Goal: Check status: Check status

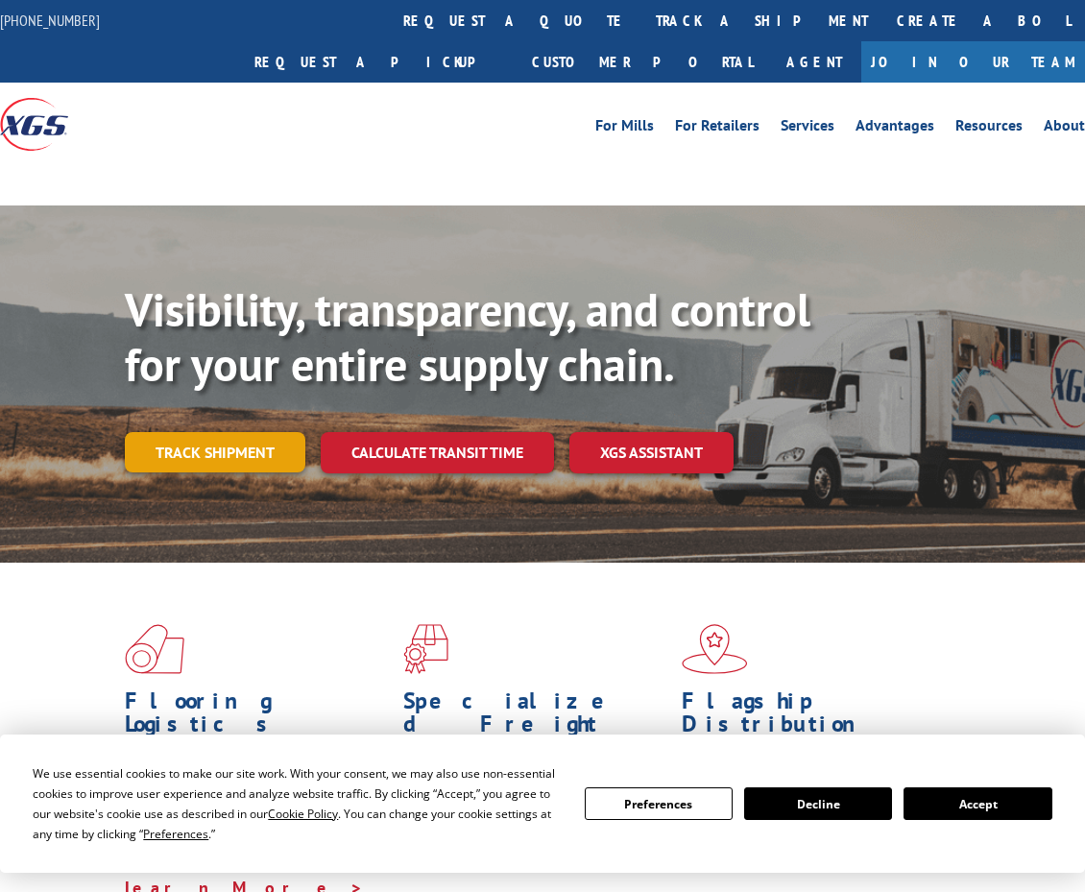
click at [254, 432] on link "Track shipment" at bounding box center [215, 452] width 181 height 40
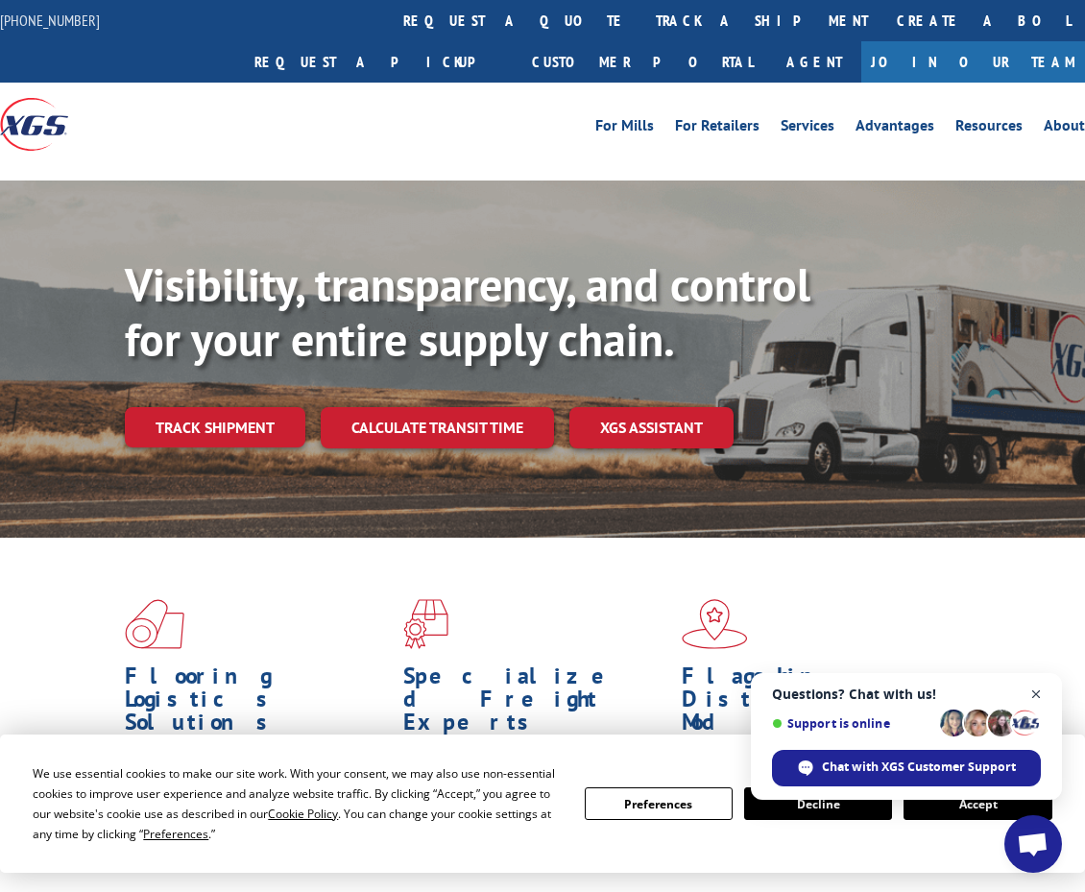
click at [1031, 692] on span "Close chat" at bounding box center [1036, 695] width 24 height 24
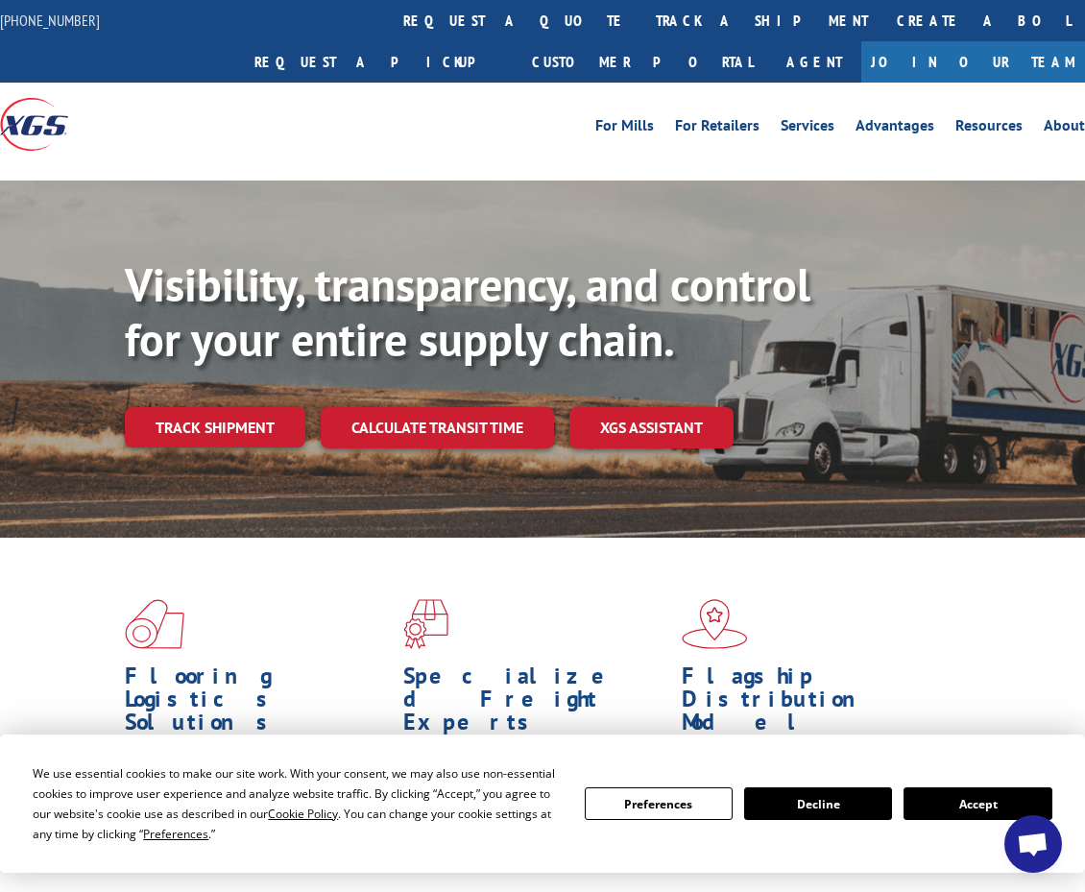
click at [971, 809] on button "Accept" at bounding box center [978, 803] width 148 height 33
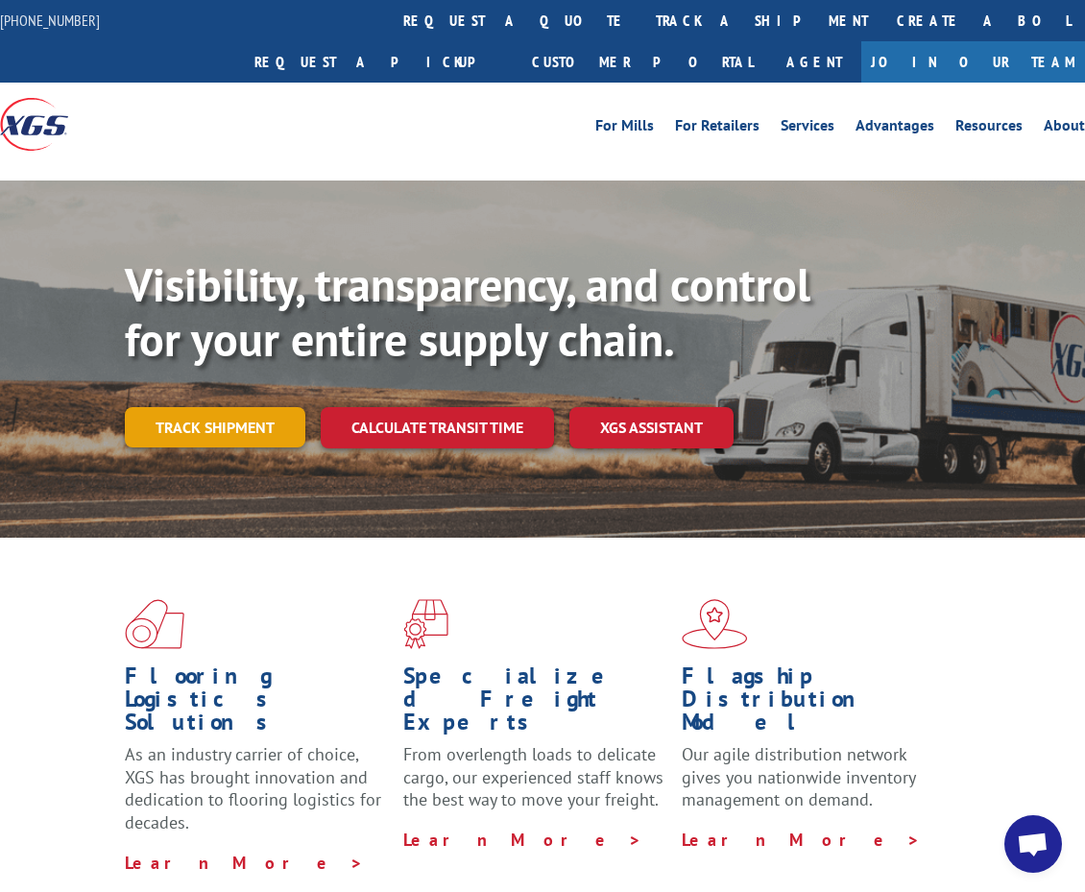
click at [230, 407] on link "Track shipment" at bounding box center [215, 427] width 181 height 40
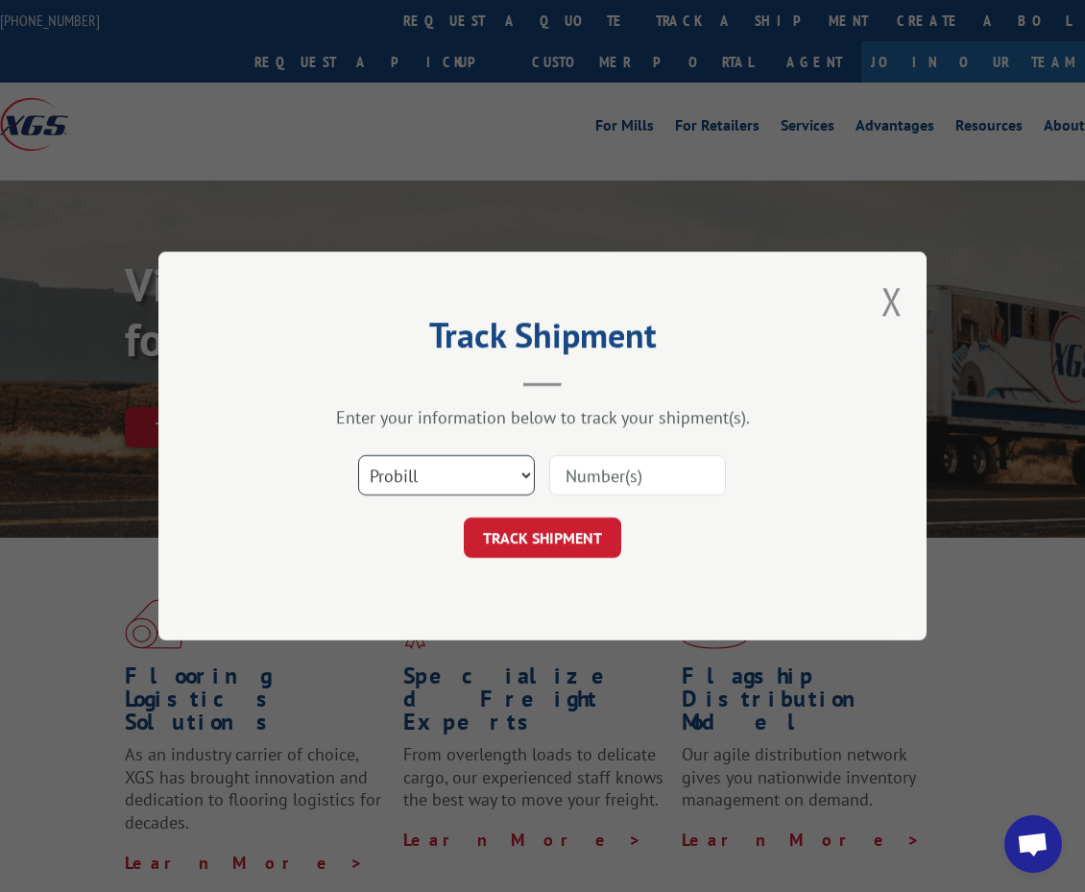
click at [437, 477] on select "Select category... Probill BOL PO" at bounding box center [446, 475] width 177 height 40
select select "bol"
click at [358, 455] on select "Select category... Probill BOL PO" at bounding box center [446, 475] width 177 height 40
click at [598, 468] on input at bounding box center [637, 475] width 177 height 40
paste input "7063062"
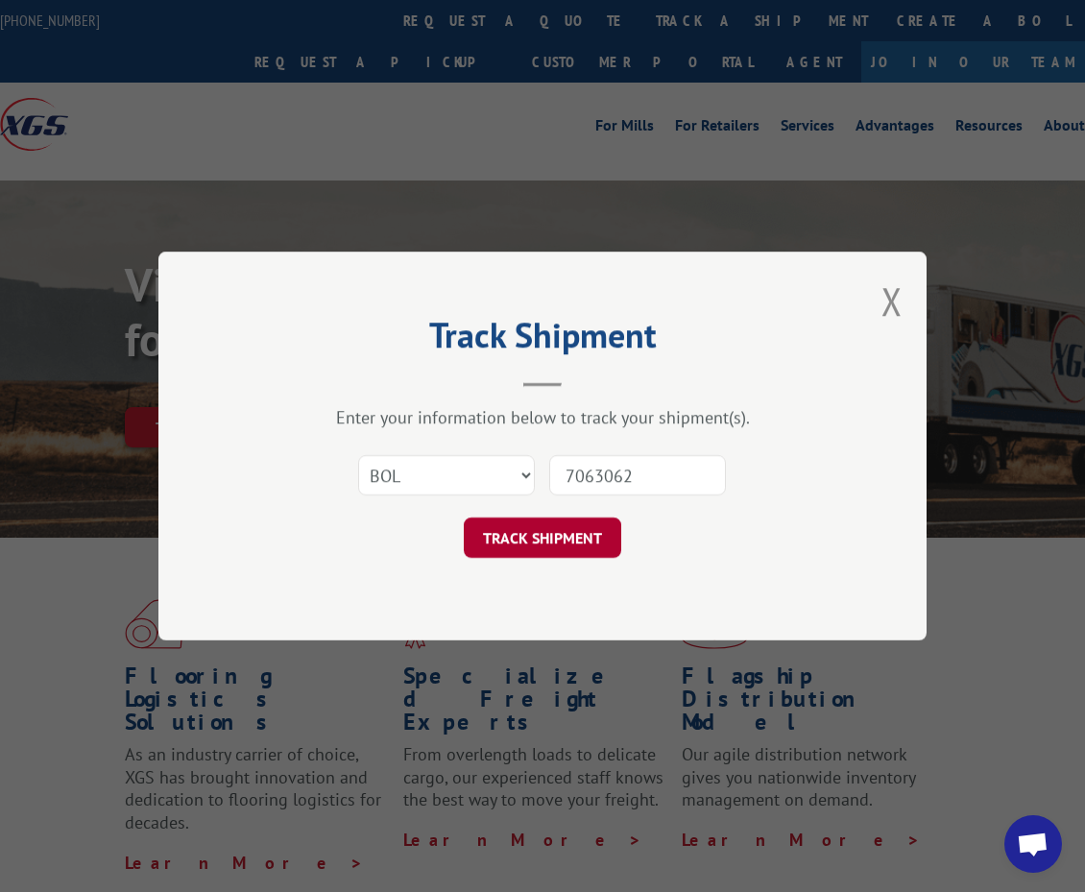
type input "7063062"
click at [590, 547] on button "TRACK SHIPMENT" at bounding box center [542, 538] width 157 height 40
